Goal: Information Seeking & Learning: Learn about a topic

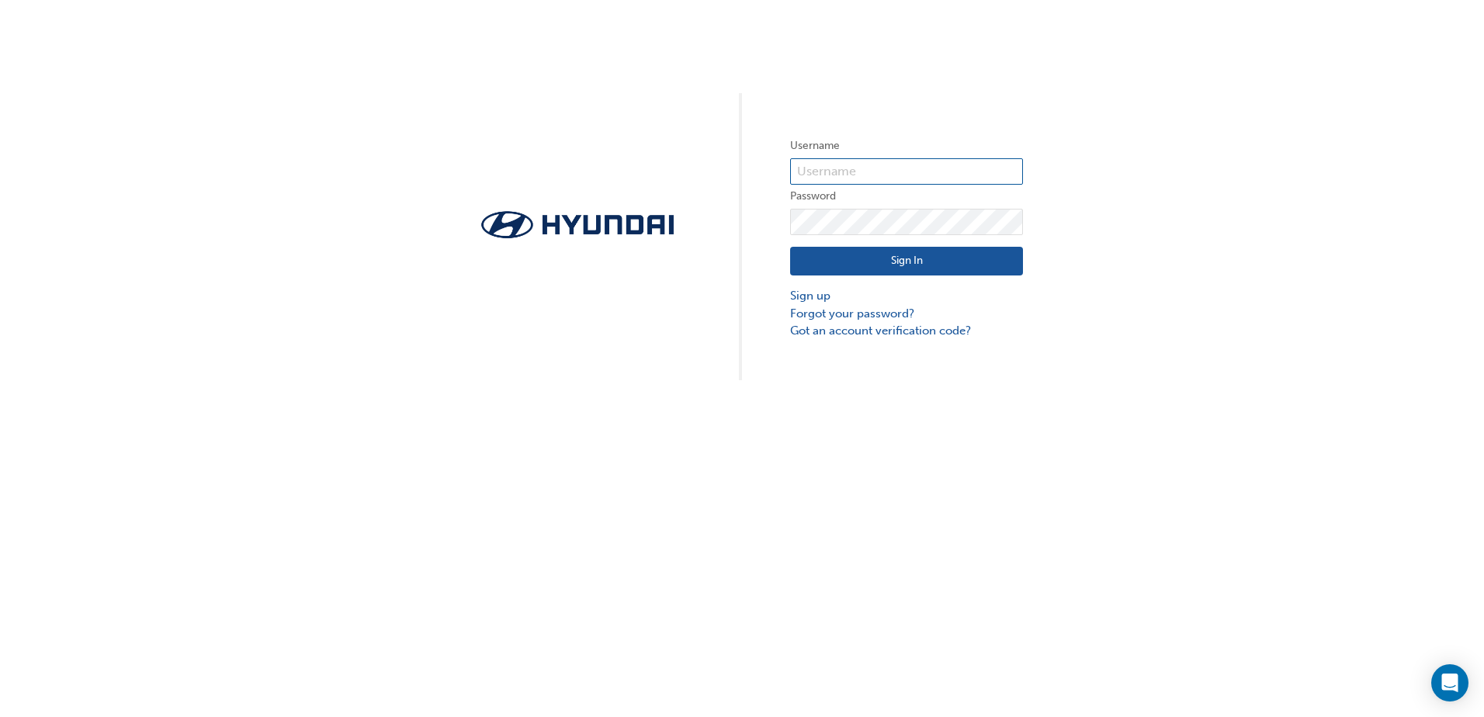
type input "25532"
click at [865, 257] on button "Sign In" at bounding box center [906, 261] width 233 height 29
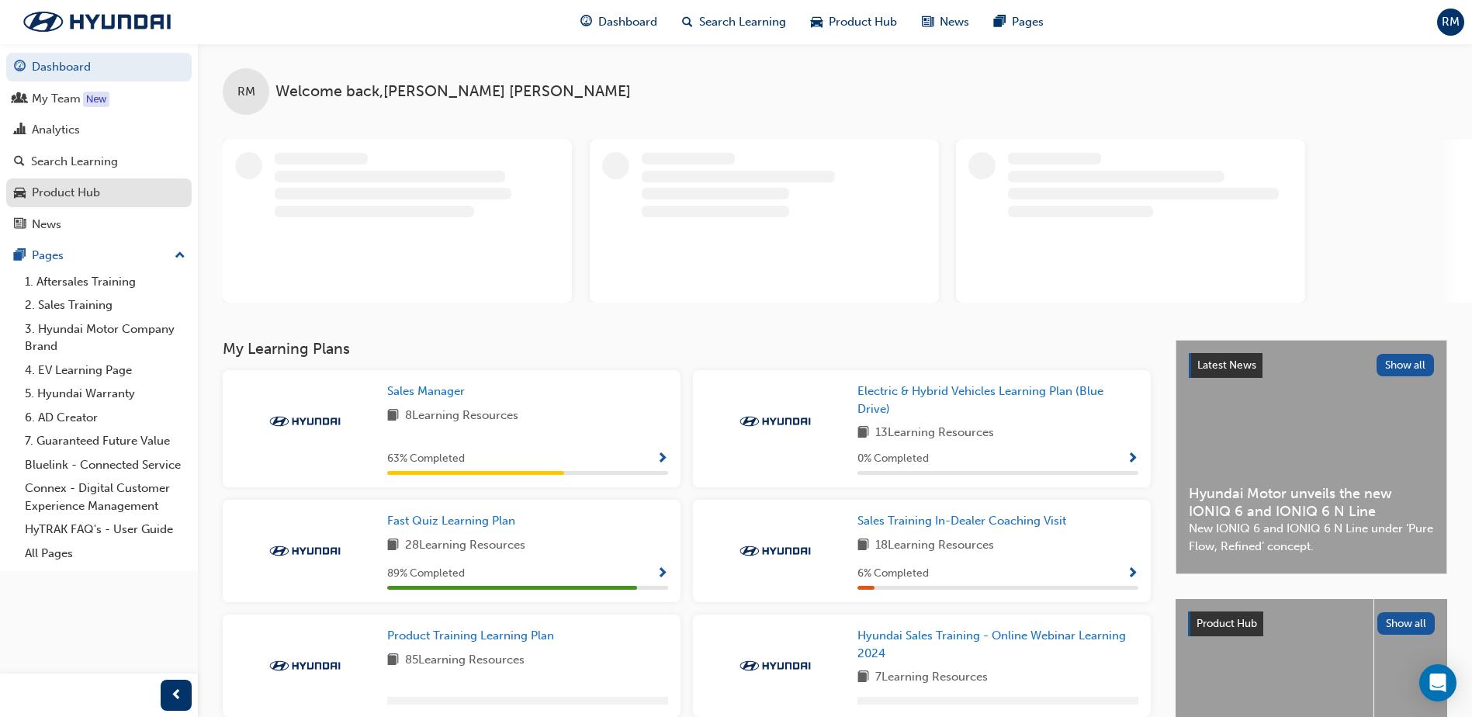
click at [58, 203] on link "Product Hub" at bounding box center [98, 193] width 185 height 29
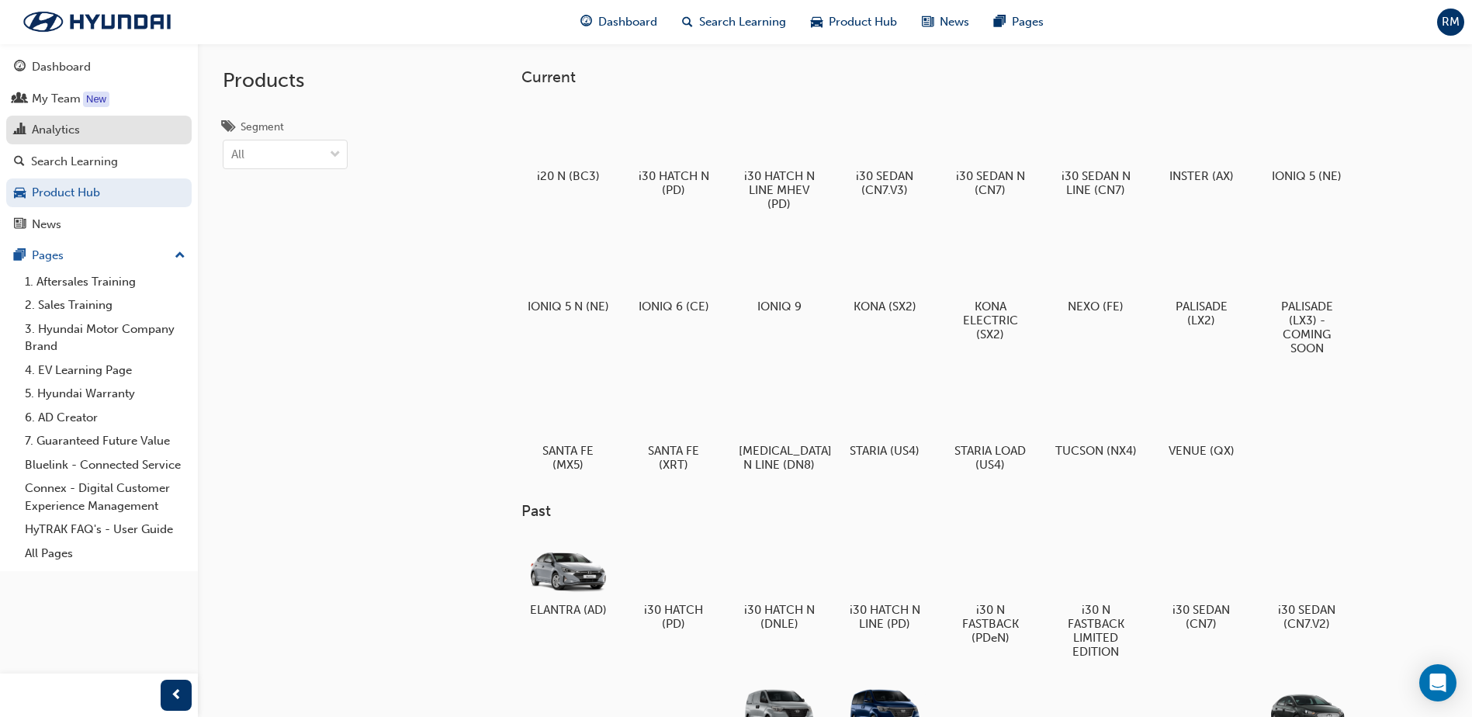
click at [42, 130] on div "Analytics" at bounding box center [56, 130] width 48 height 18
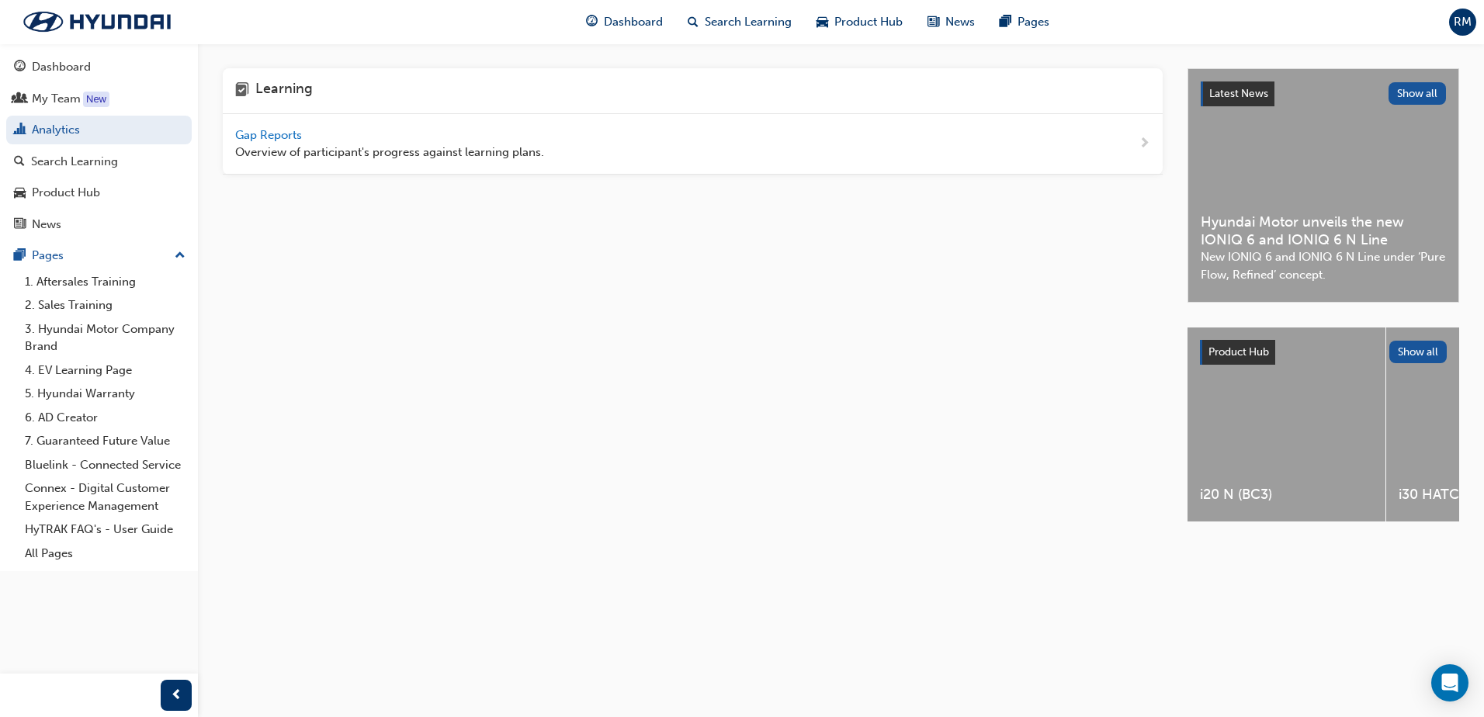
click at [282, 137] on span "Gap Reports" at bounding box center [270, 135] width 70 height 14
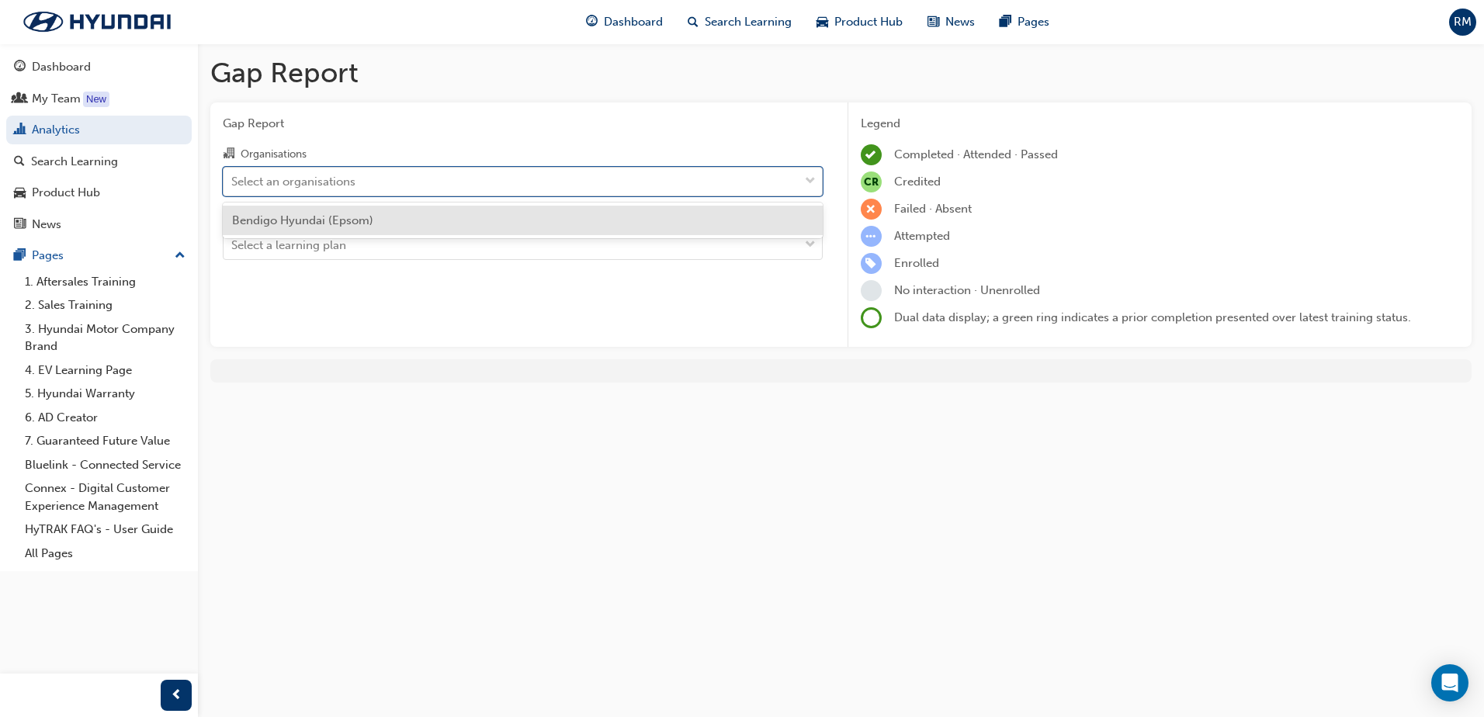
click at [428, 185] on div "Select an organisations" at bounding box center [511, 181] width 575 height 27
click at [233, 185] on input "Organisations option Bendigo Hyundai (Epsom) focused, 1 of 1. 1 result availabl…" at bounding box center [232, 180] width 2 height 13
click at [309, 213] on span "Bendigo Hyundai (Epsom)" at bounding box center [302, 220] width 141 height 14
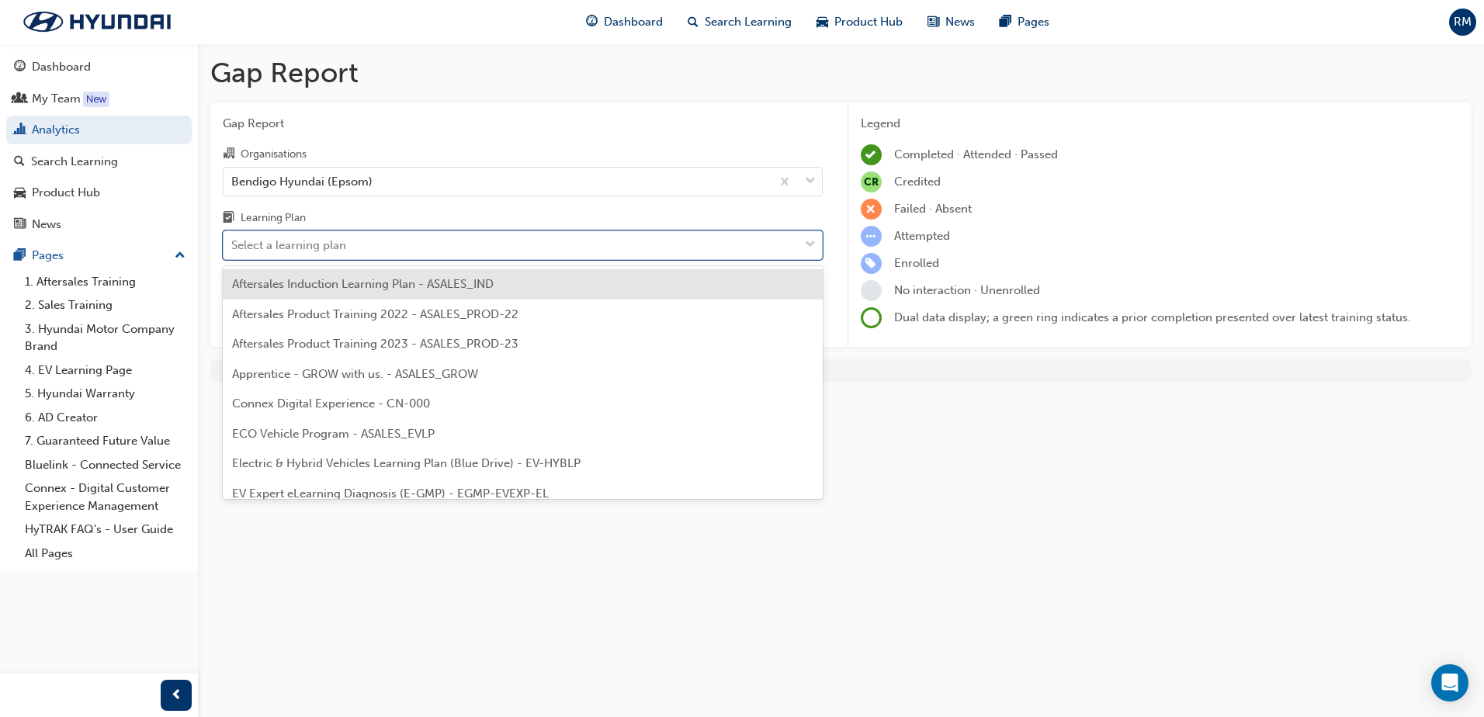
click at [318, 243] on div "Select a learning plan" at bounding box center [288, 246] width 115 height 18
click at [233, 243] on input "Learning Plan option Aftersales Induction Learning Plan - ASALES_IND focused, 1…" at bounding box center [232, 244] width 2 height 13
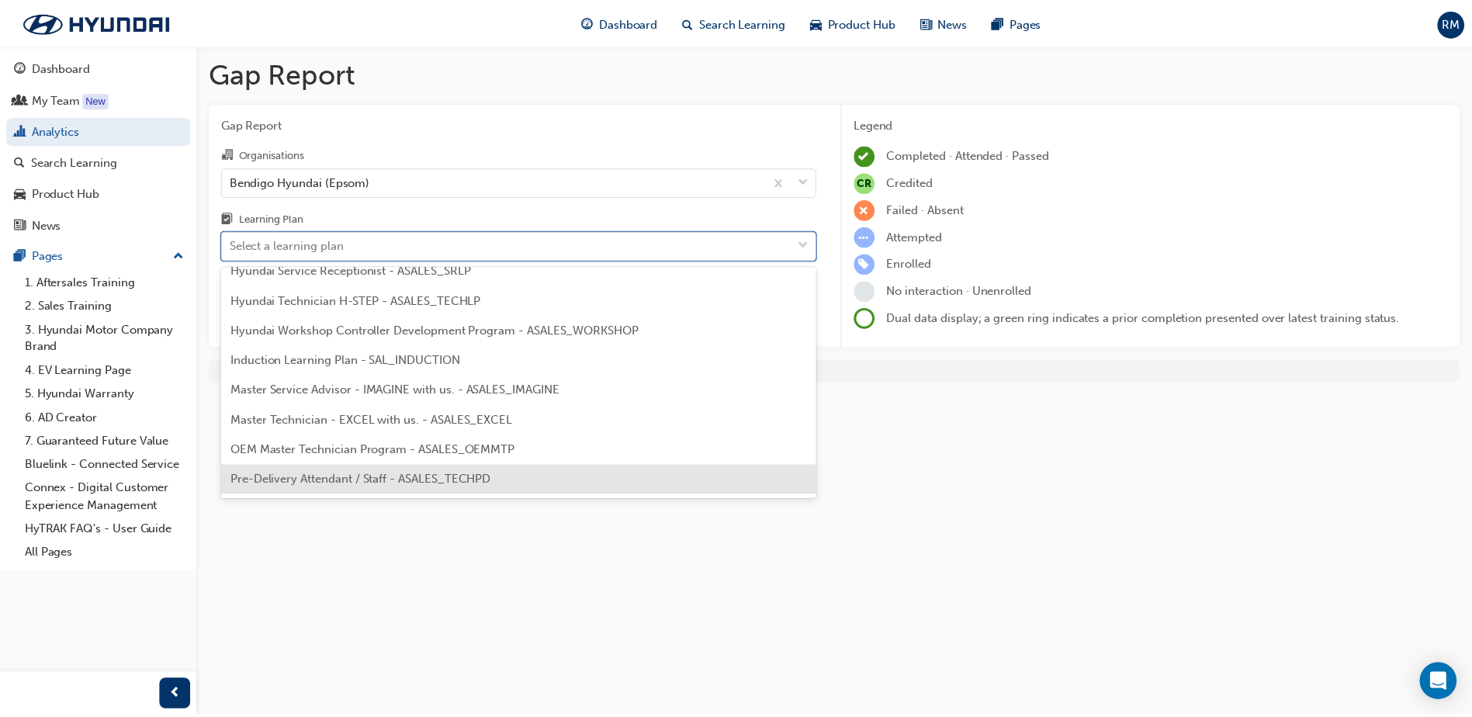
scroll to position [700, 0]
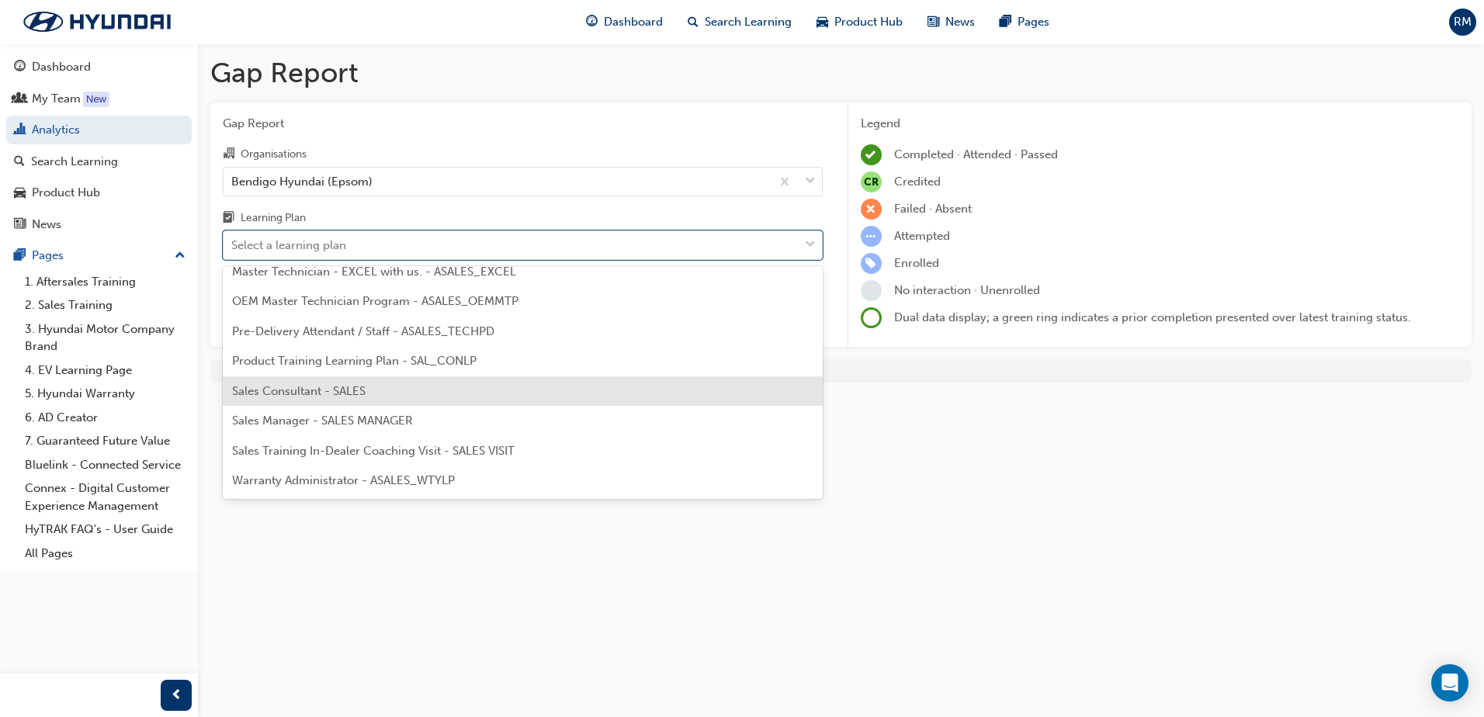
click at [328, 384] on span "Sales Consultant - SALES" at bounding box center [298, 391] width 133 height 14
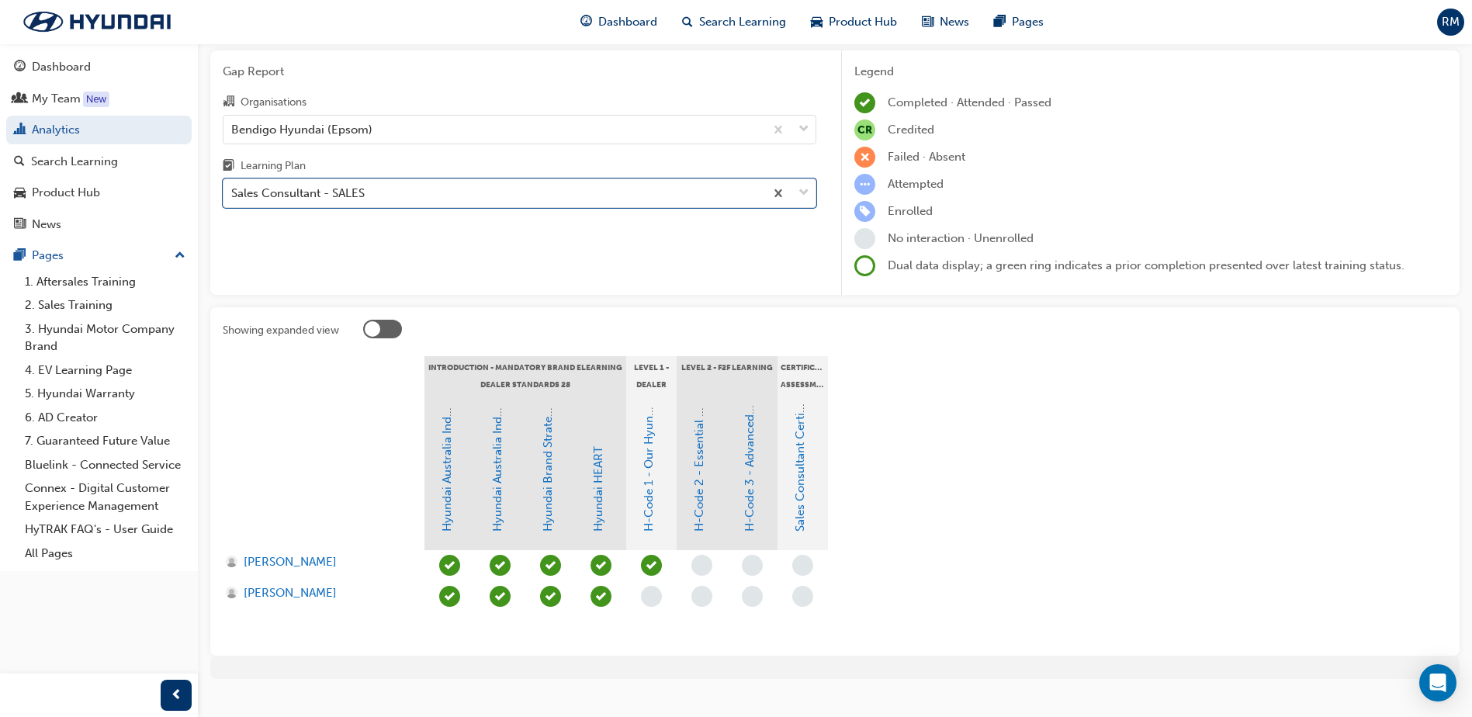
scroll to position [78, 0]
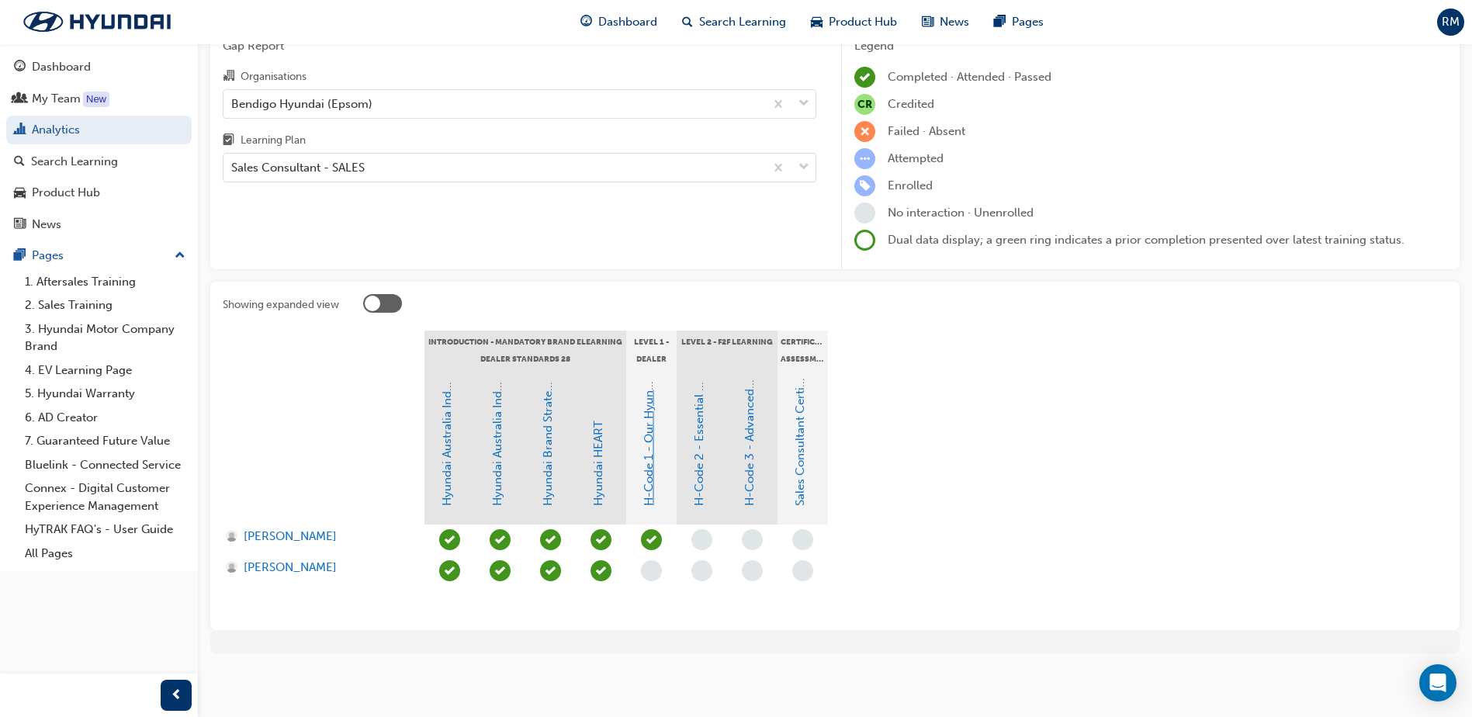
click at [648, 459] on link "H-Code 1 - Our Hyundai Customer Experience & Processes" at bounding box center [649, 346] width 14 height 319
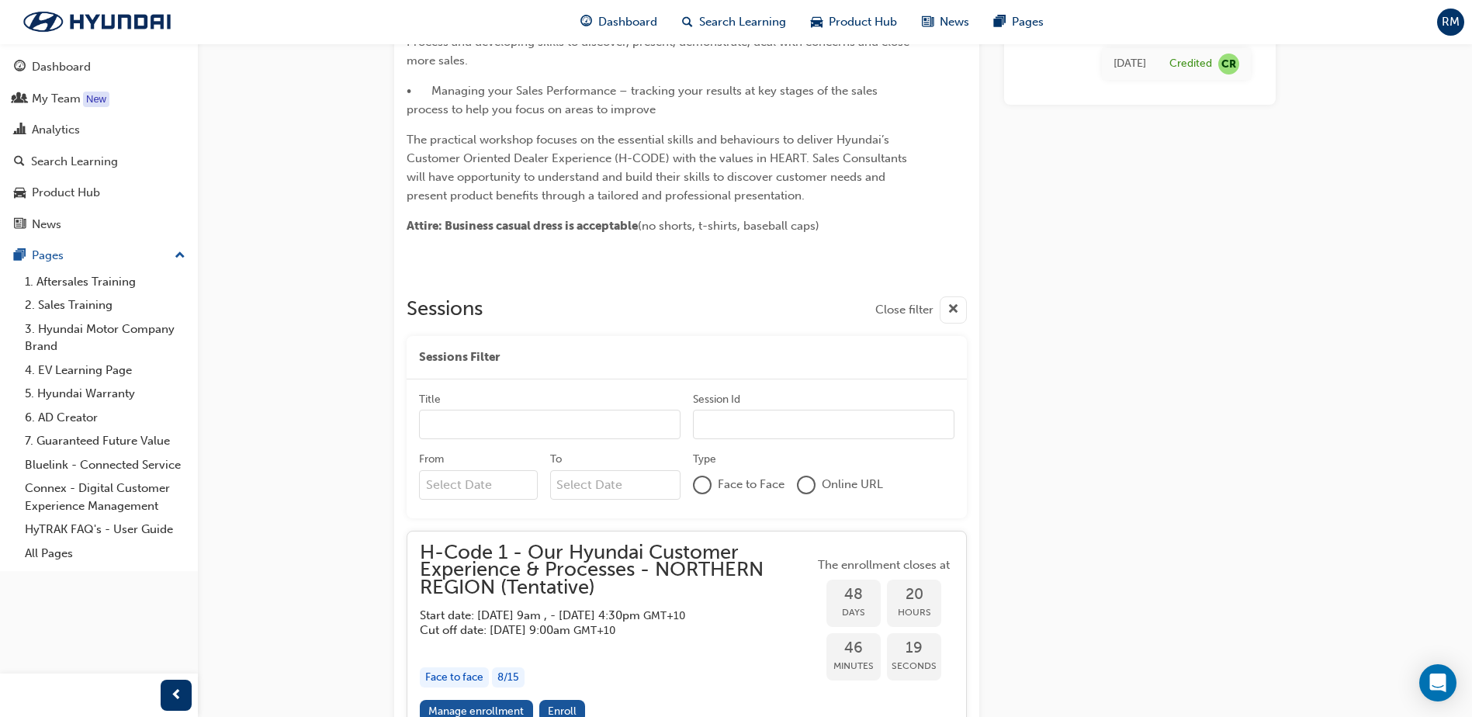
scroll to position [565, 0]
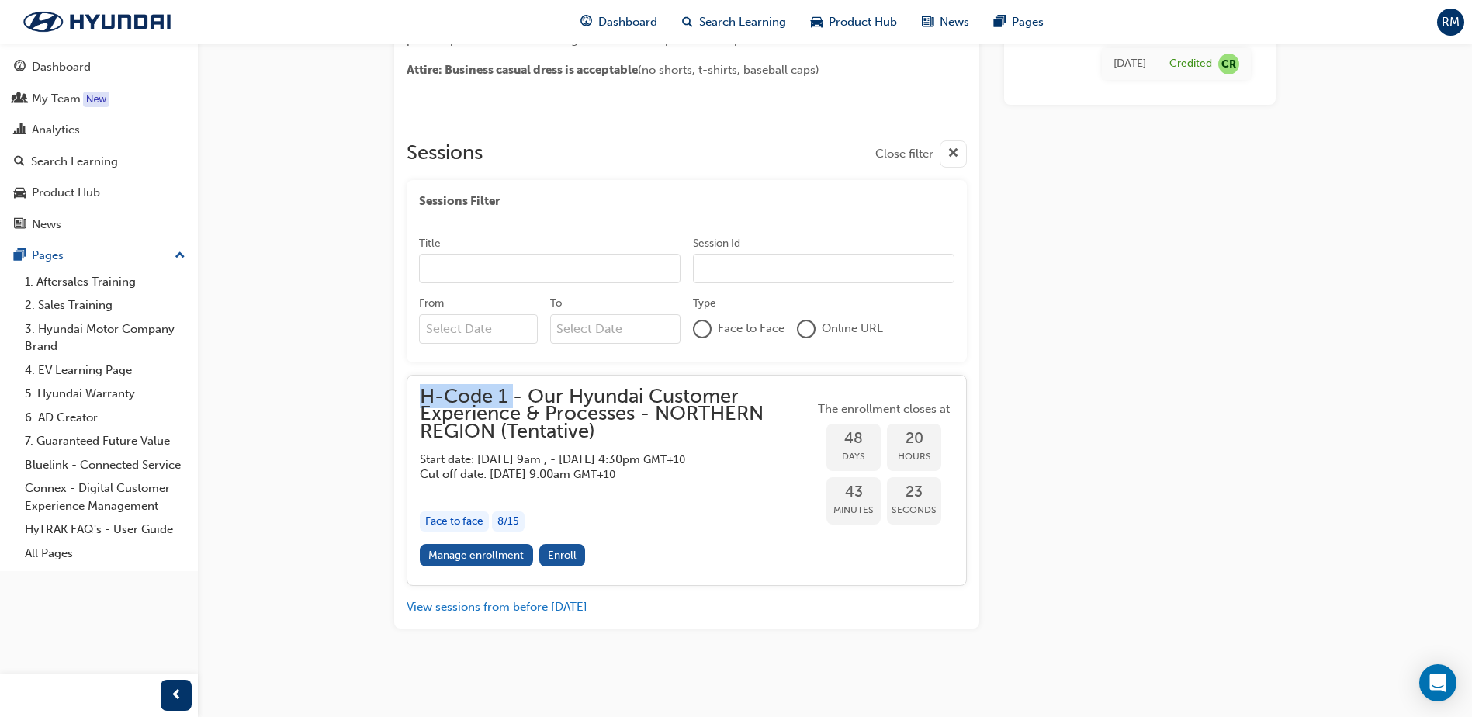
drag, startPoint x: 414, startPoint y: 380, endPoint x: 518, endPoint y: 376, distance: 103.3
click at [518, 376] on div "H-Code 1 - Our Hyundai Customer Experience & Processes - NORTHERN REGION (Tenta…" at bounding box center [687, 481] width 560 height 212
drag, startPoint x: 518, startPoint y: 376, endPoint x: 450, endPoint y: 380, distance: 67.6
copy span "H-Code 1"
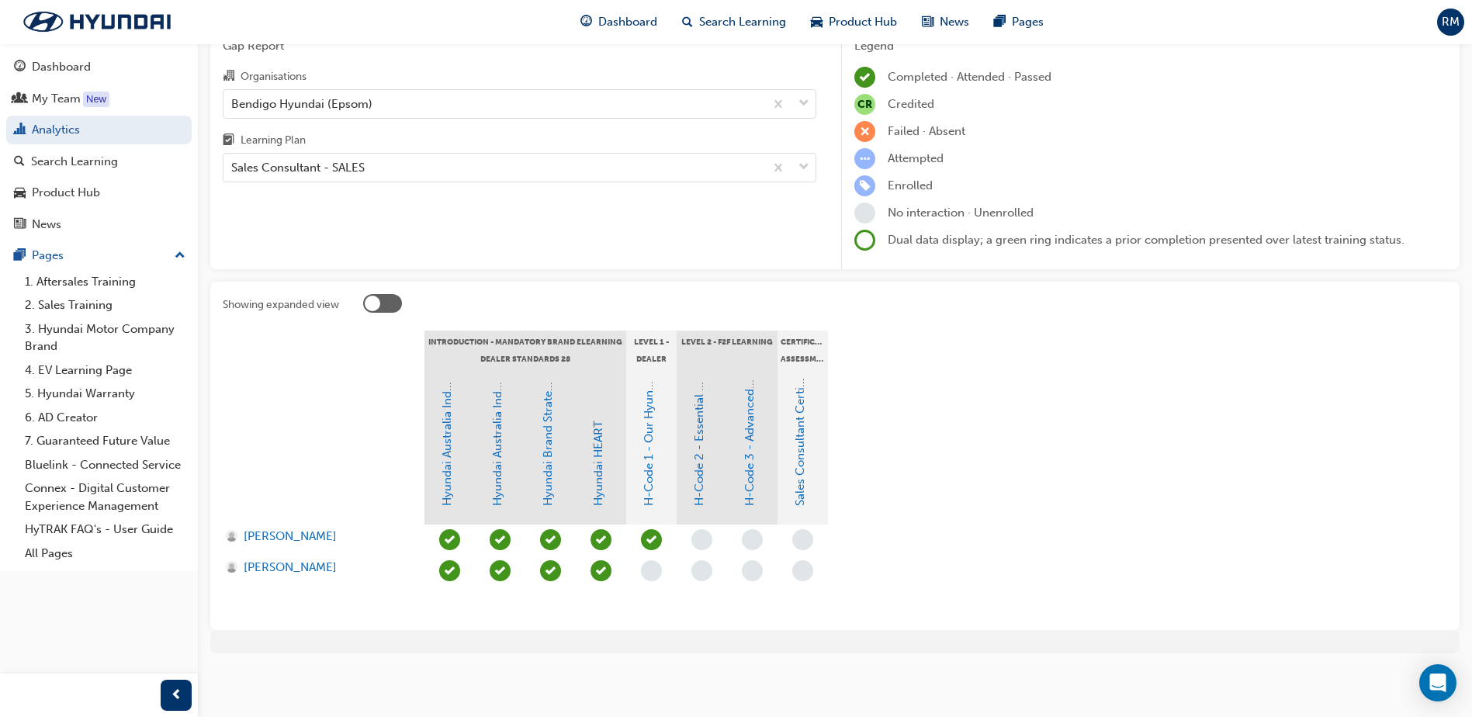
scroll to position [78, 0]
click at [702, 432] on link "H-Code 2 - Essential Sales Skills" at bounding box center [699, 420] width 14 height 172
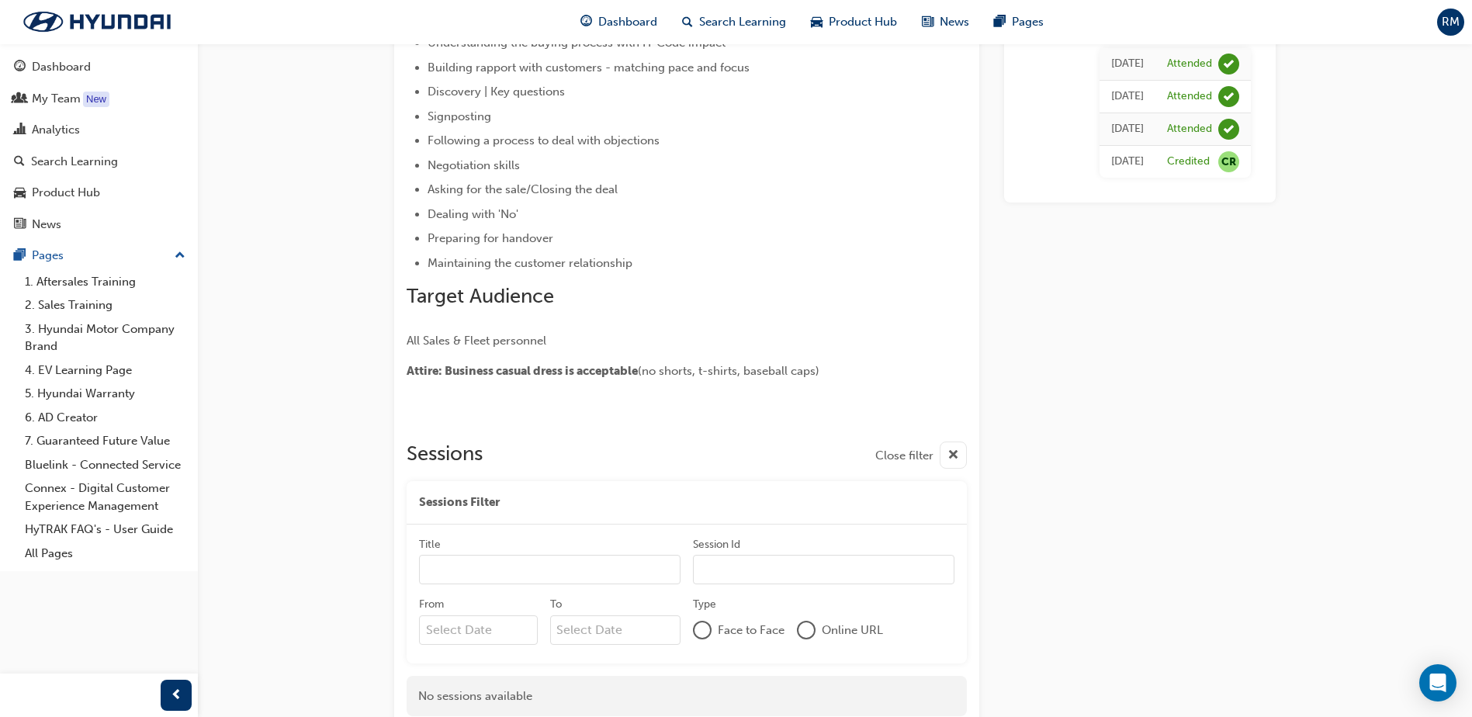
scroll to position [83, 0]
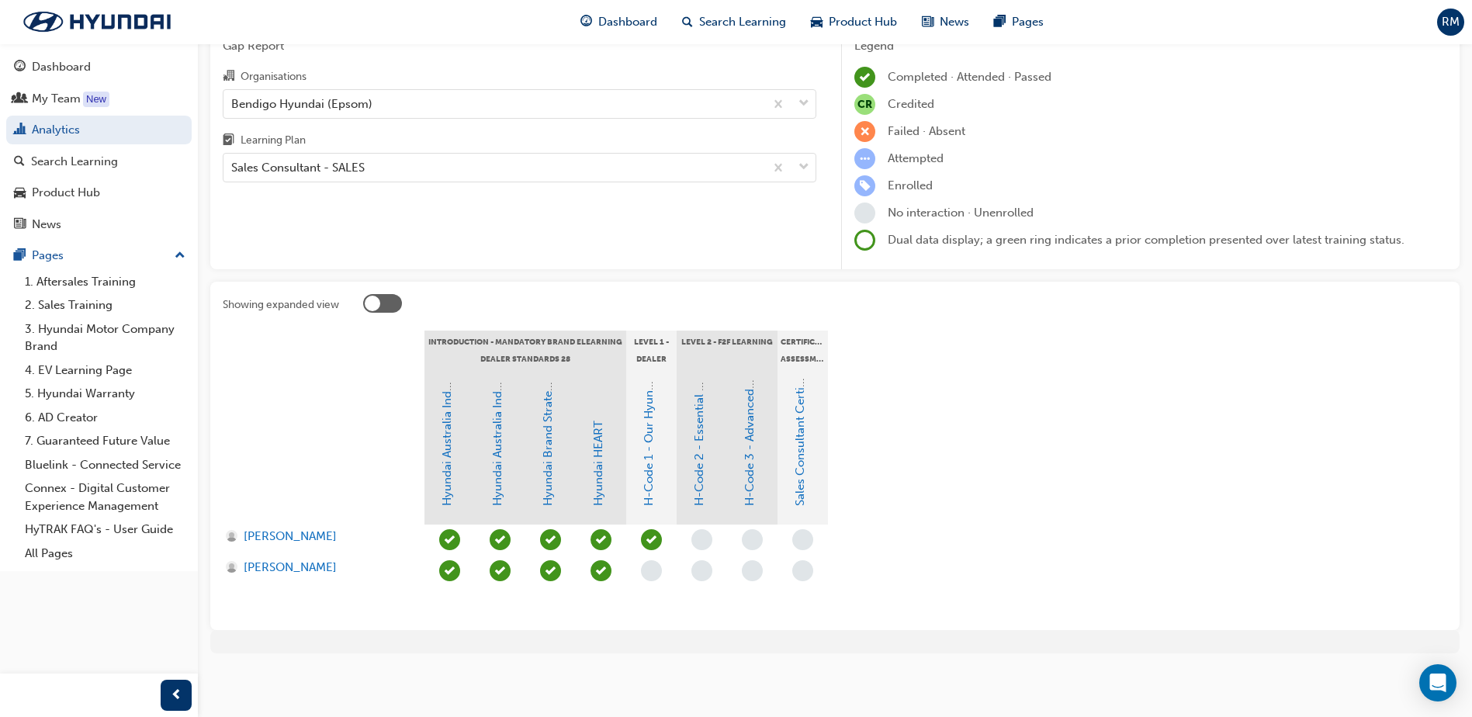
scroll to position [78, 0]
click at [751, 439] on link "H-Code 3 - Advanced Communication" at bounding box center [750, 402] width 14 height 208
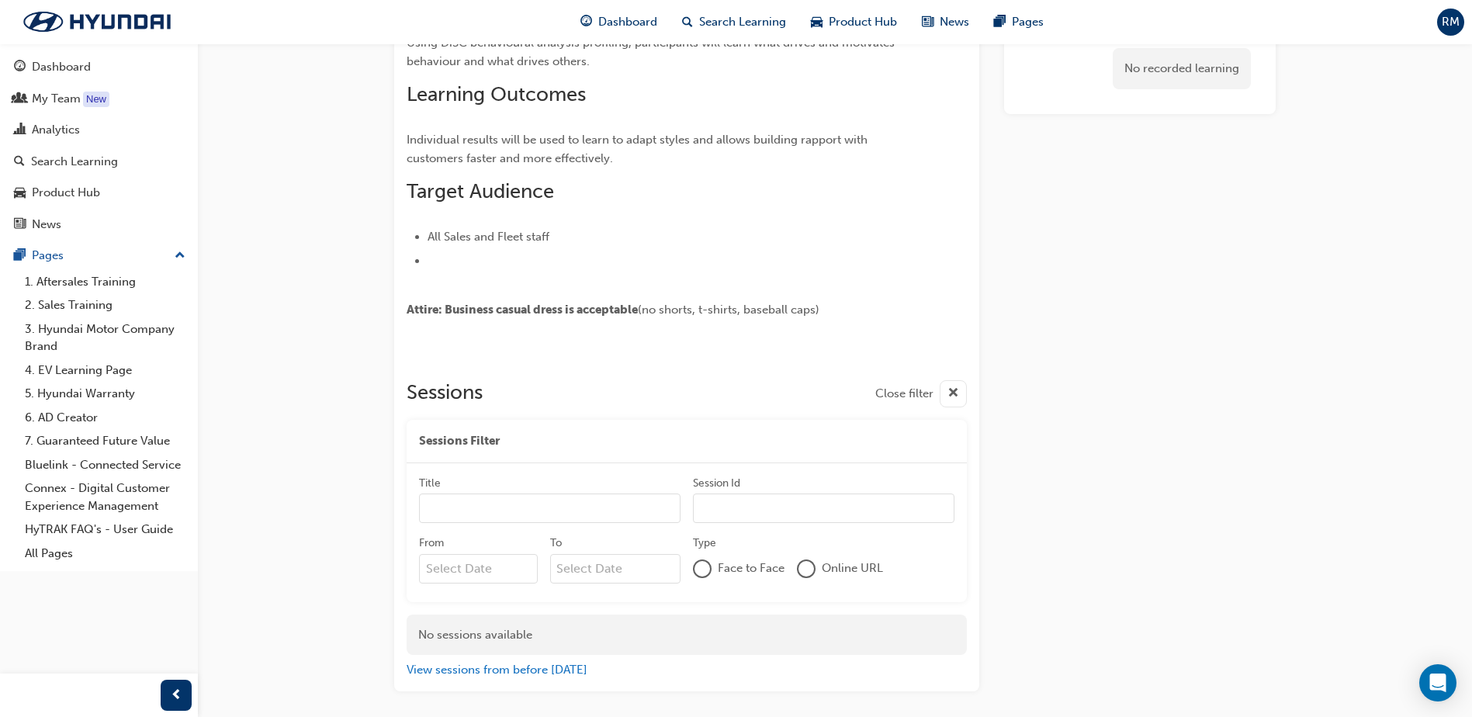
scroll to position [445, 0]
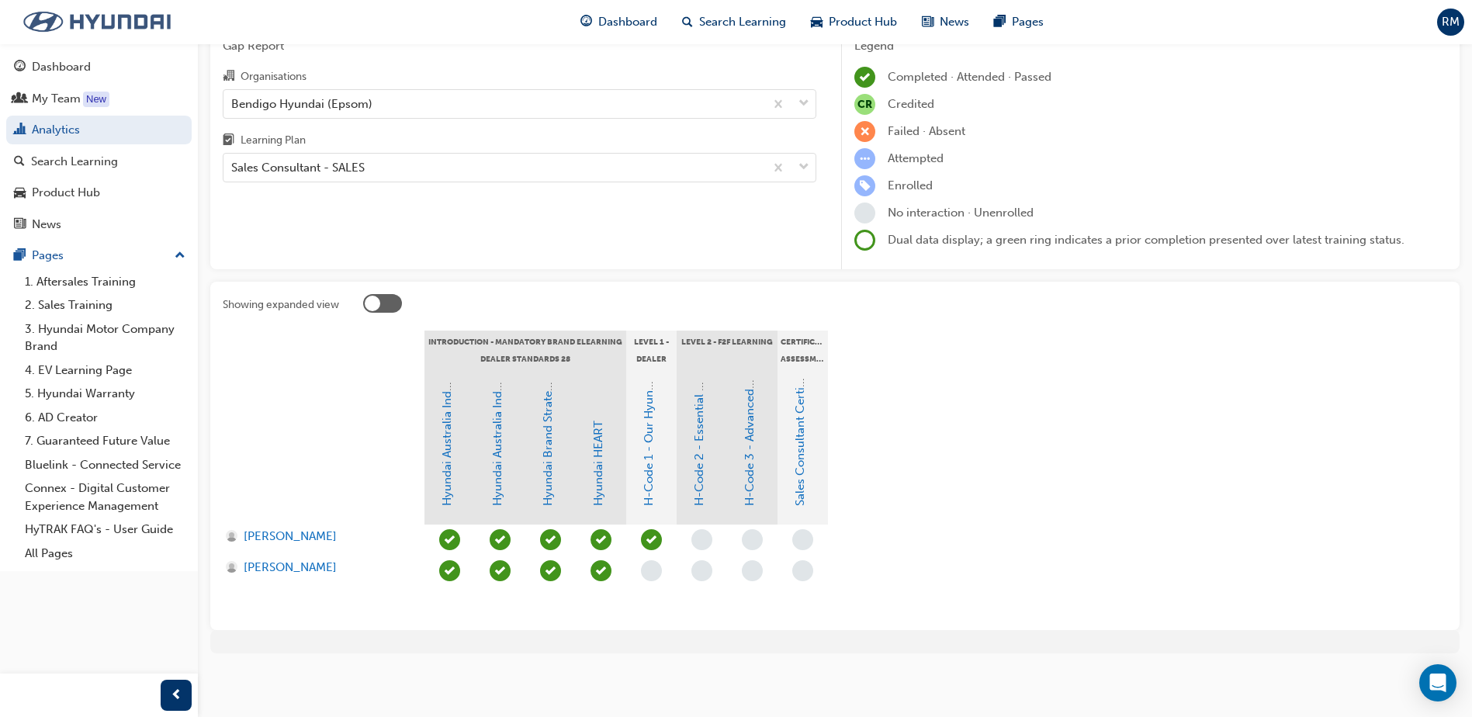
scroll to position [78, 0]
